Goal: Task Accomplishment & Management: Manage account settings

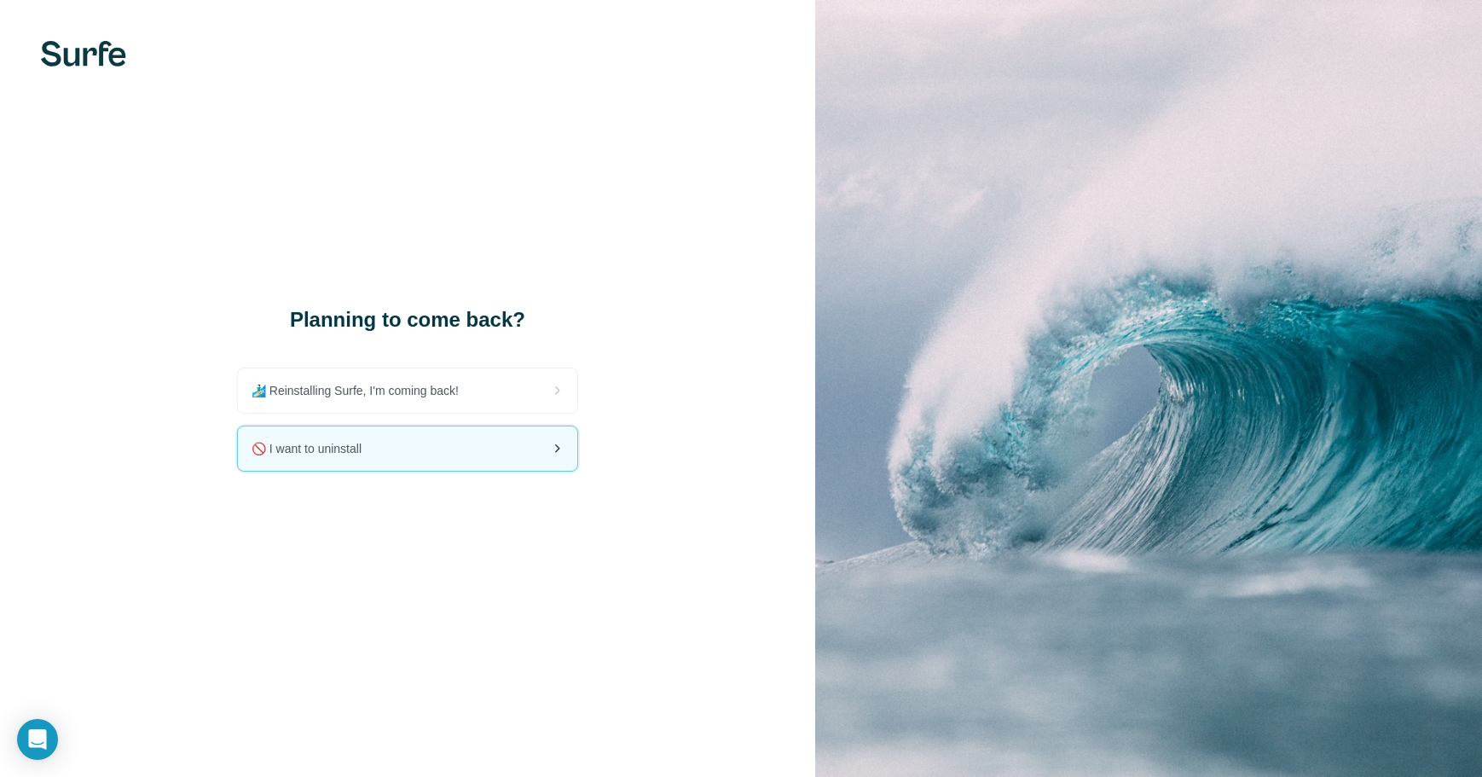
click at [360, 446] on span "🚫 I want to uninstall" at bounding box center [314, 448] width 124 height 17
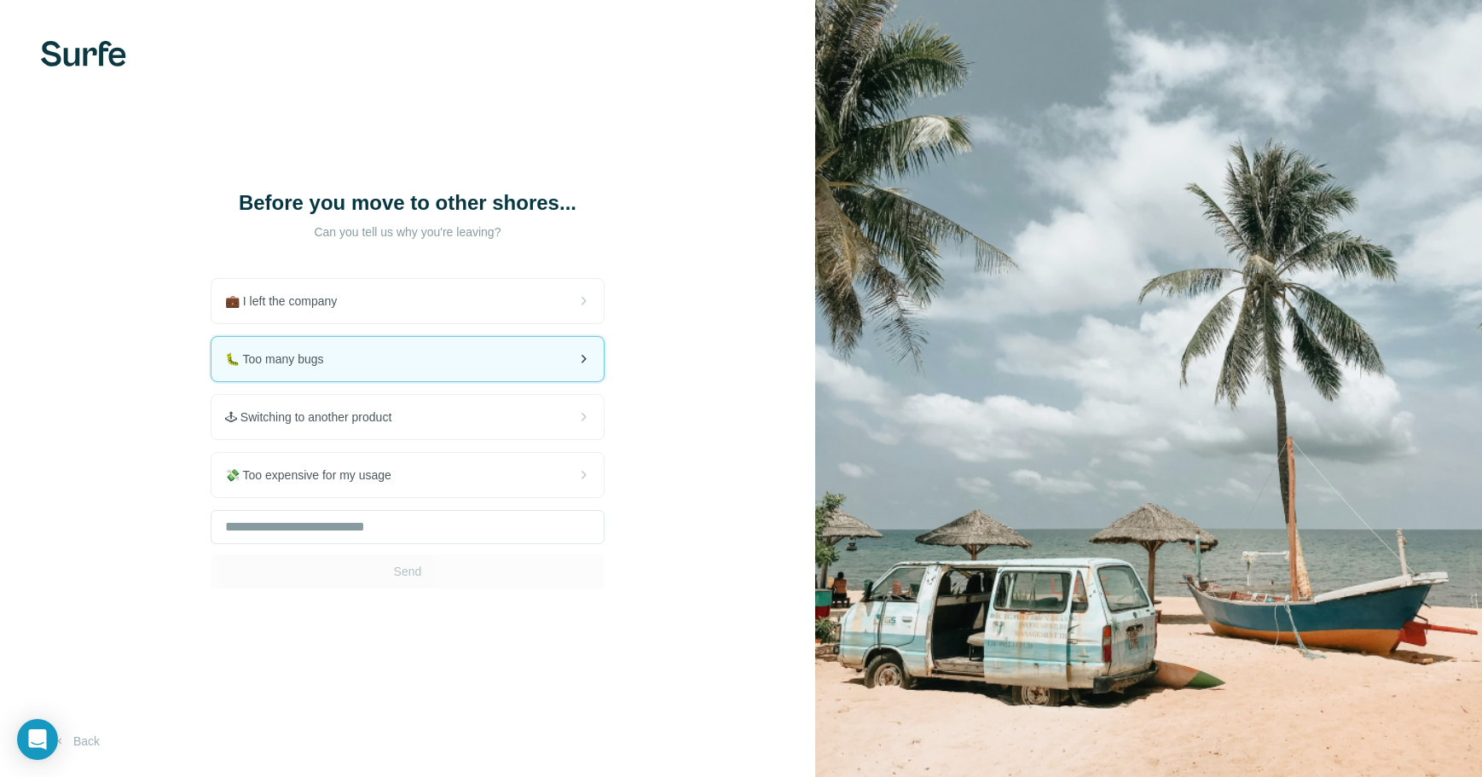
click at [317, 366] on span "🐛 Too many bugs" at bounding box center [281, 358] width 113 height 17
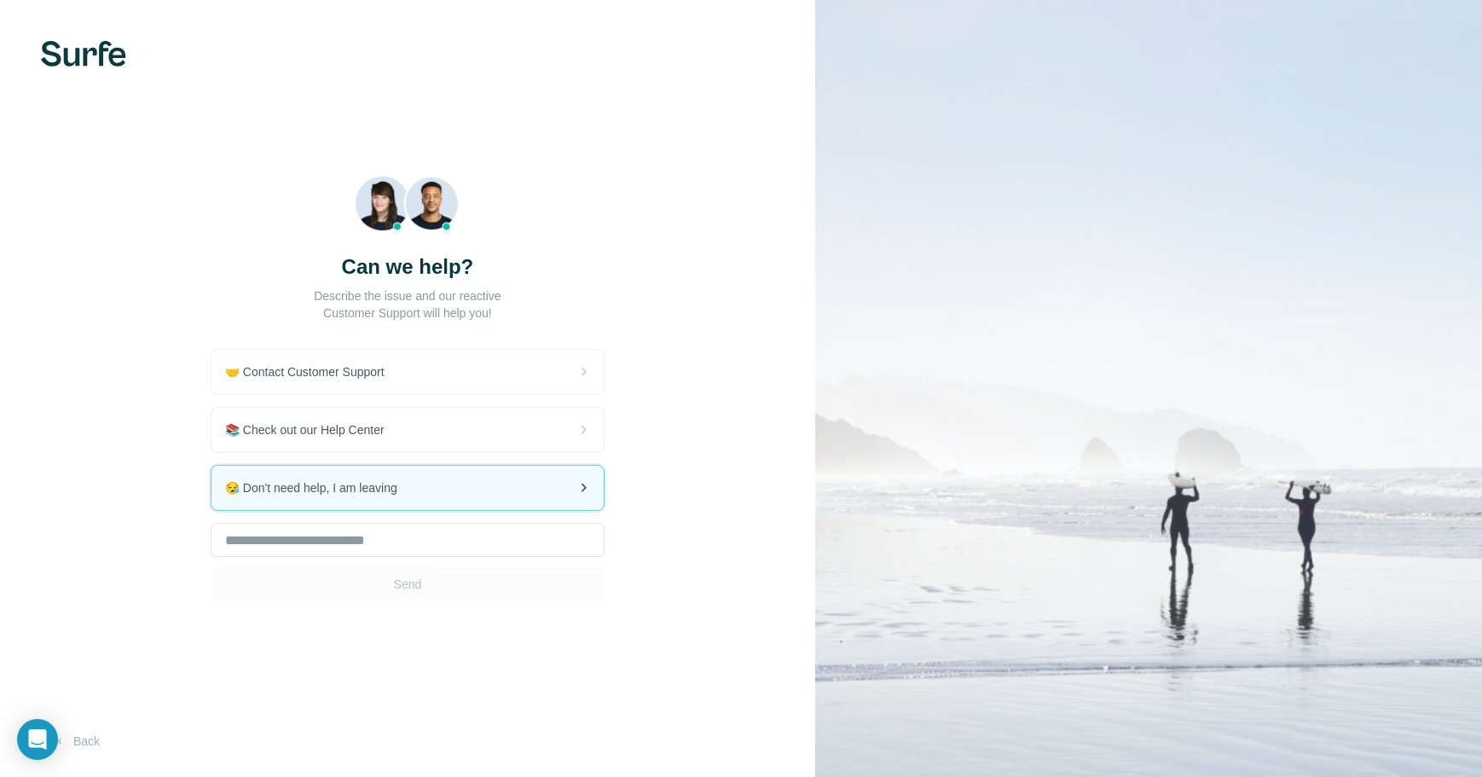
click at [391, 489] on span "😪 Don't need help, I am leaving" at bounding box center [318, 487] width 186 height 17
